Goal: Task Accomplishment & Management: Manage account settings

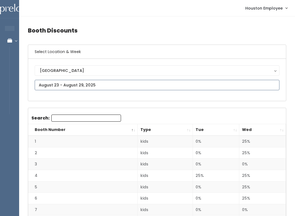
click at [111, 85] on input "text" at bounding box center [157, 85] width 245 height 10
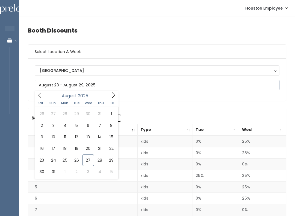
click at [113, 95] on icon at bounding box center [113, 95] width 6 height 6
type input "August 30 to September 5"
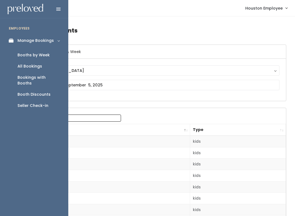
click at [46, 50] on link "Booths by Week" at bounding box center [34, 54] width 68 height 11
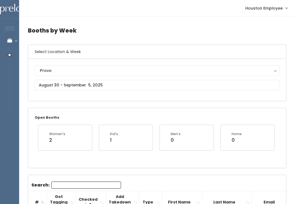
click at [78, 69] on div "Provo" at bounding box center [157, 70] width 234 height 6
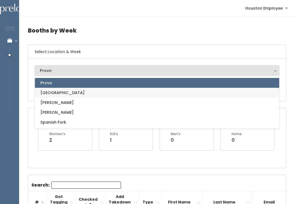
click at [64, 90] on link "[GEOGRAPHIC_DATA]" at bounding box center [157, 93] width 244 height 10
select select "5"
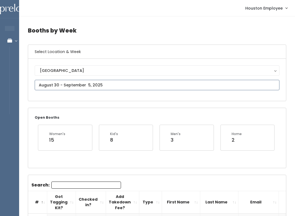
click at [113, 84] on input "text" at bounding box center [157, 85] width 245 height 10
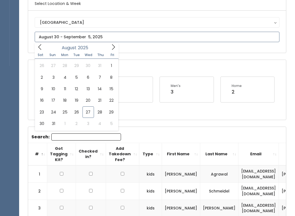
scroll to position [49, 0]
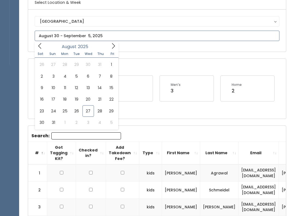
type input "August 30 to September 5"
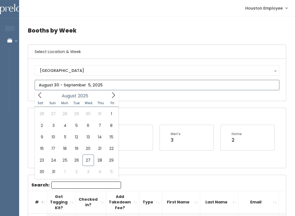
click at [114, 93] on icon at bounding box center [113, 95] width 6 height 6
type input "September 6 to September 12"
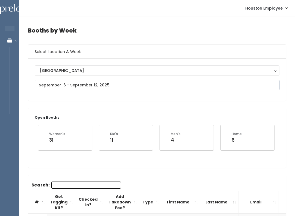
click at [57, 85] on input "text" at bounding box center [157, 85] width 245 height 10
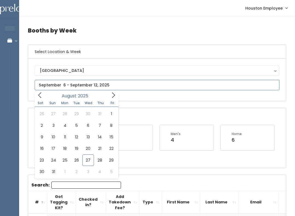
click at [114, 95] on icon at bounding box center [113, 95] width 6 height 6
type input "August 30 to September 5"
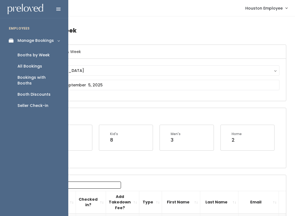
click at [5, 43] on link "Manage Bookings" at bounding box center [34, 40] width 68 height 12
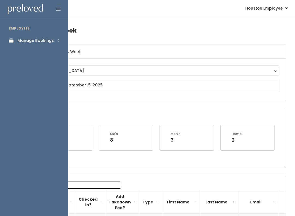
click at [45, 38] on div "Manage Bookings" at bounding box center [35, 41] width 36 height 6
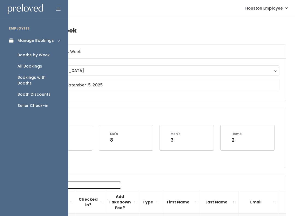
click at [42, 52] on div "Booths by Week" at bounding box center [33, 55] width 32 height 6
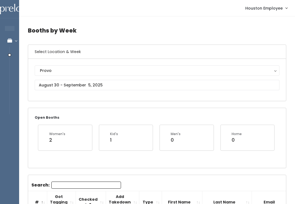
click at [89, 68] on div "Provo" at bounding box center [157, 70] width 234 height 6
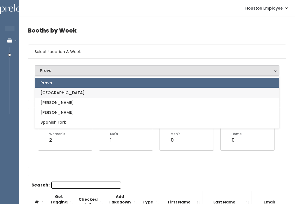
click at [61, 92] on link "[GEOGRAPHIC_DATA]" at bounding box center [157, 93] width 244 height 10
select select "5"
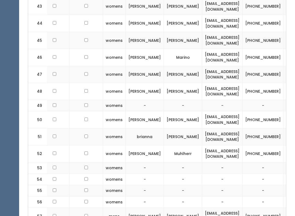
scroll to position [0, 36]
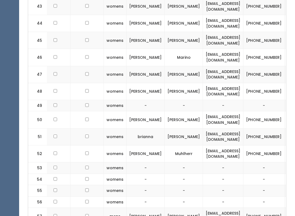
click at [267, 162] on td "-" at bounding box center [263, 167] width 41 height 11
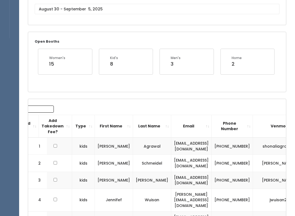
scroll to position [0, 0]
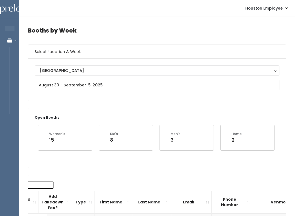
click at [14, 40] on icon at bounding box center [9, 40] width 19 height 5
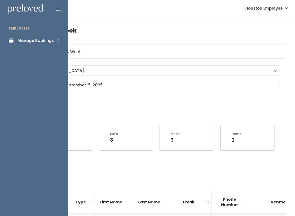
click at [42, 40] on div "Manage Bookings" at bounding box center [35, 41] width 36 height 6
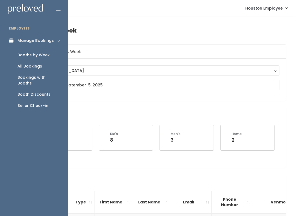
click at [38, 92] on div "Booth Discounts" at bounding box center [33, 95] width 33 height 6
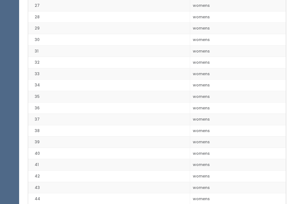
click at [158, 118] on td "37" at bounding box center [109, 119] width 162 height 11
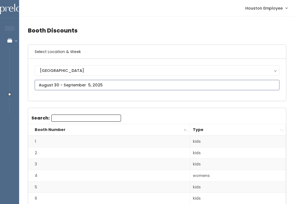
click at [76, 84] on input "text" at bounding box center [157, 85] width 245 height 10
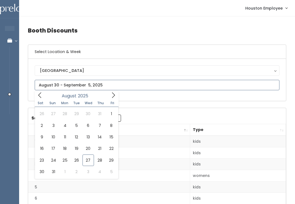
type input "[DATE] to [DATE]"
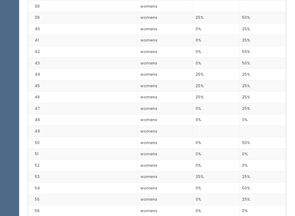
scroll to position [555, 0]
